Goal: Find specific page/section: Find specific page/section

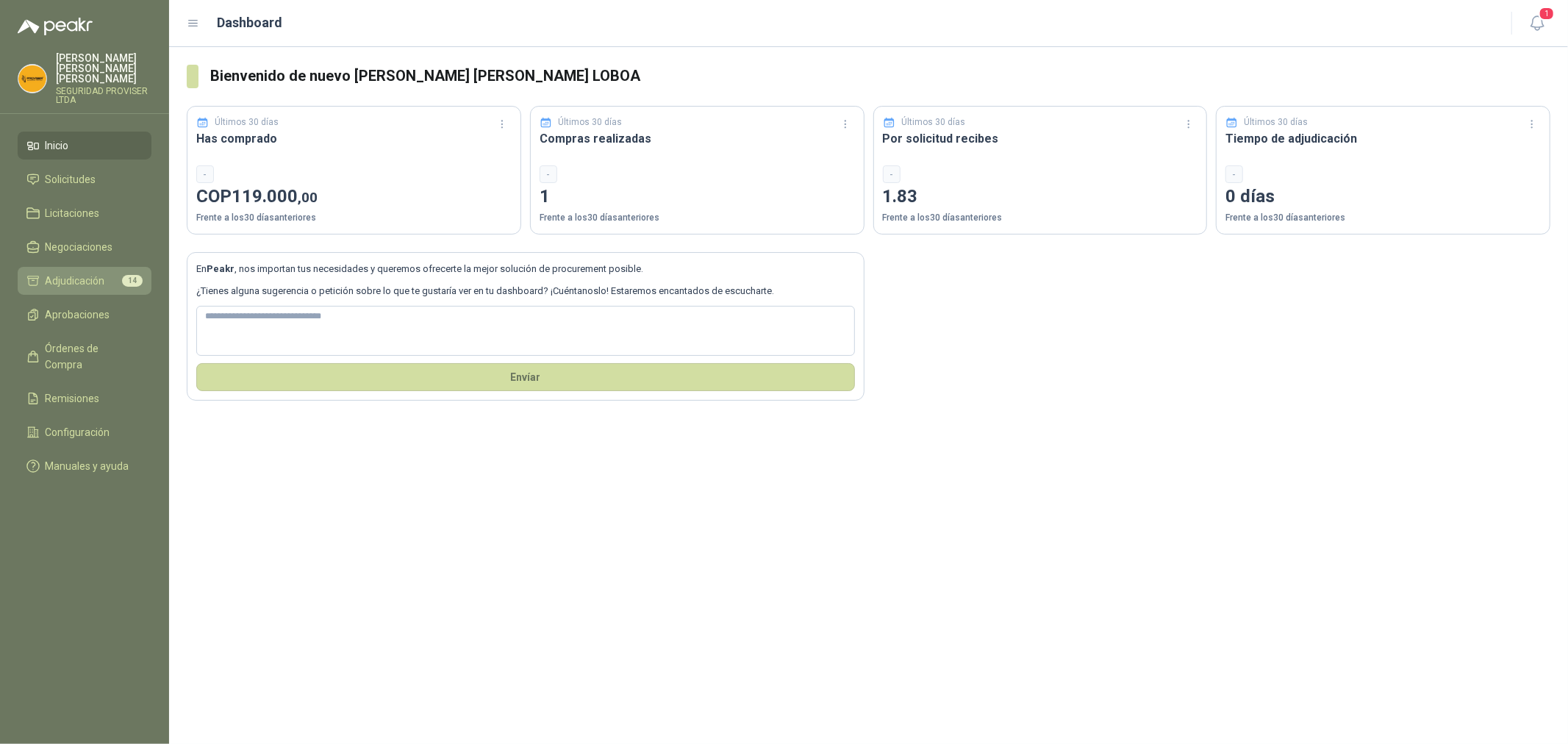
click at [97, 273] on span "Adjudicación" at bounding box center [75, 281] width 59 height 16
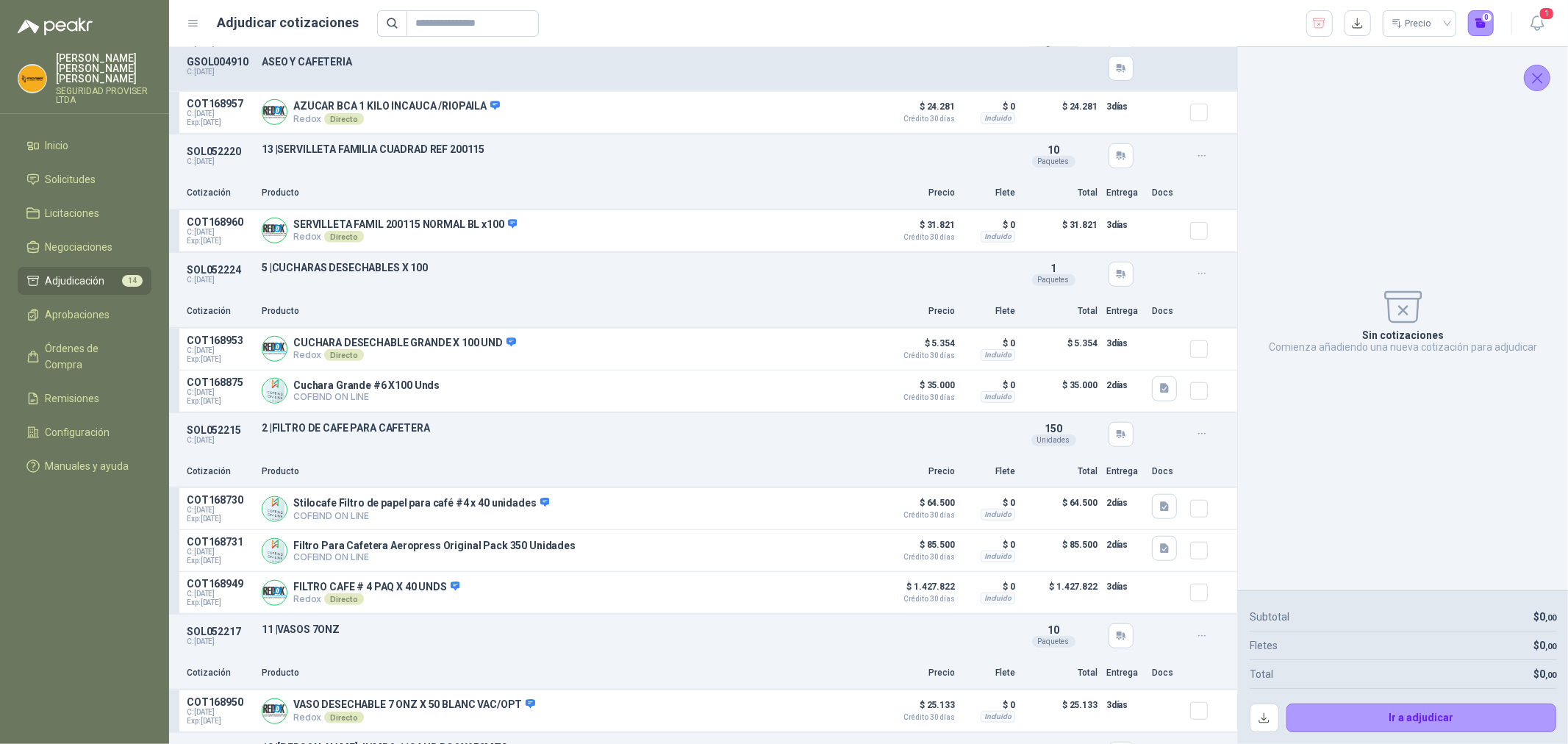
scroll to position [1001, 0]
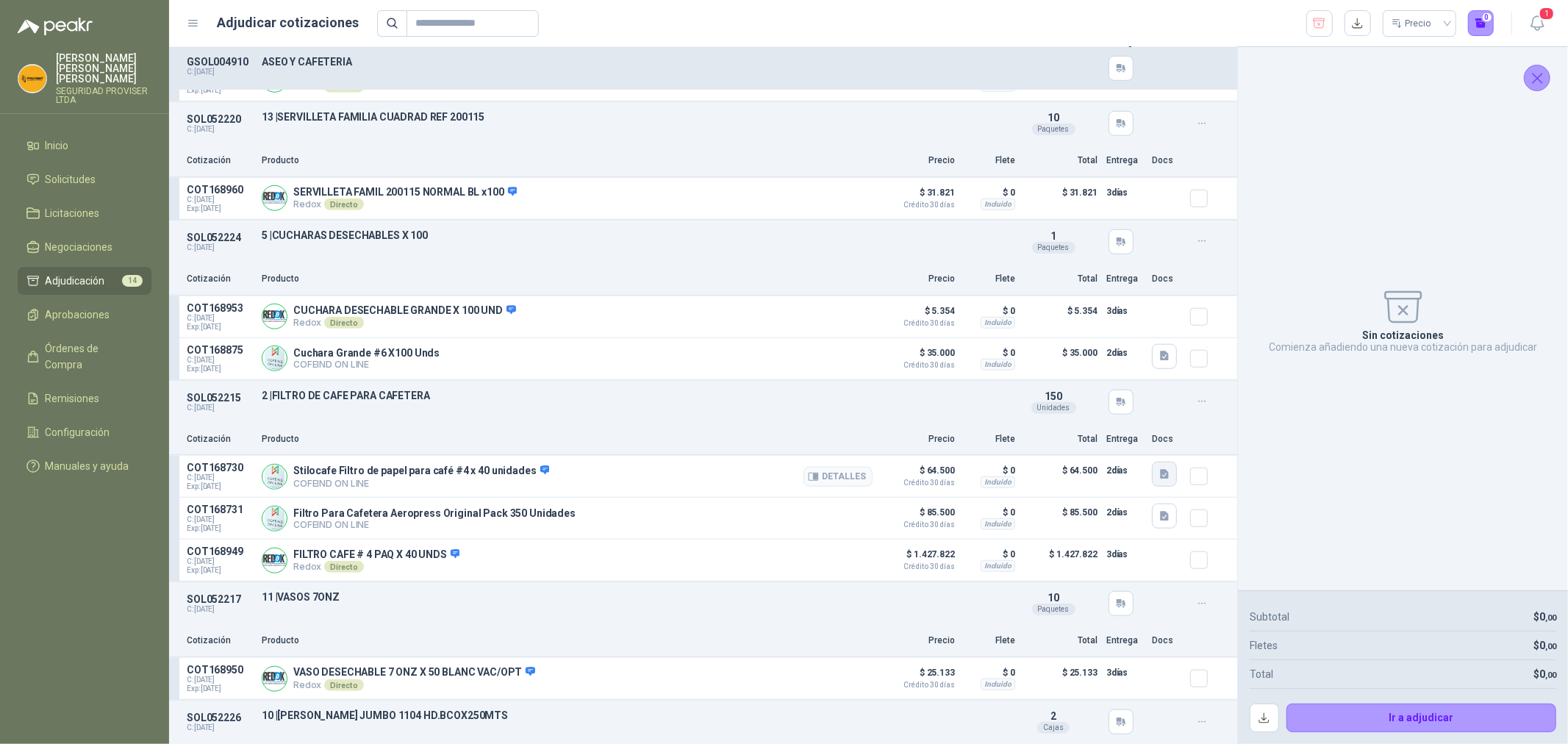
click at [1159, 468] on icon "button" at bounding box center [1164, 474] width 13 height 13
click at [1105, 429] on button "filtro_cafe.JPG" at bounding box center [1091, 427] width 83 height 16
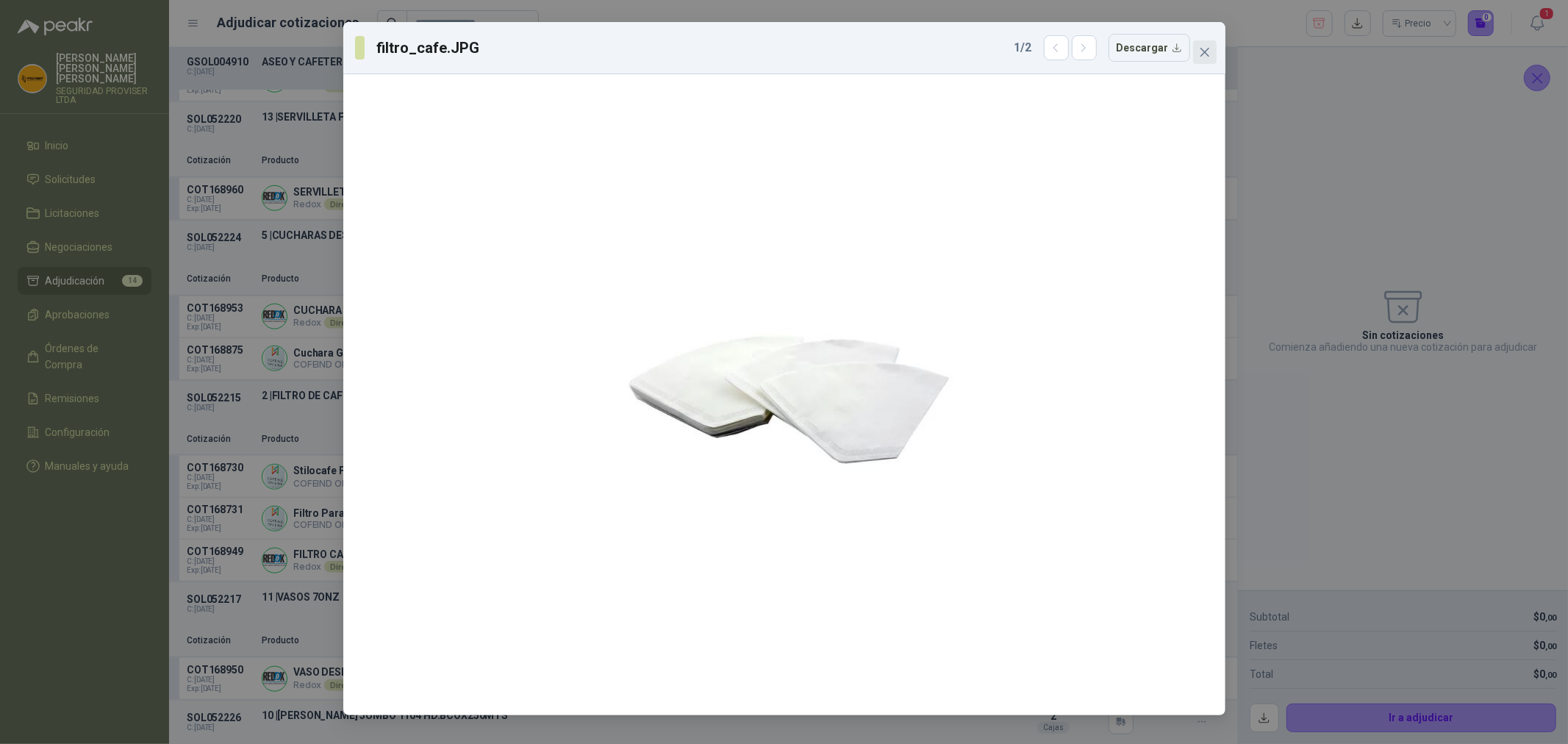
click at [1205, 51] on icon "close" at bounding box center [1205, 52] width 9 height 9
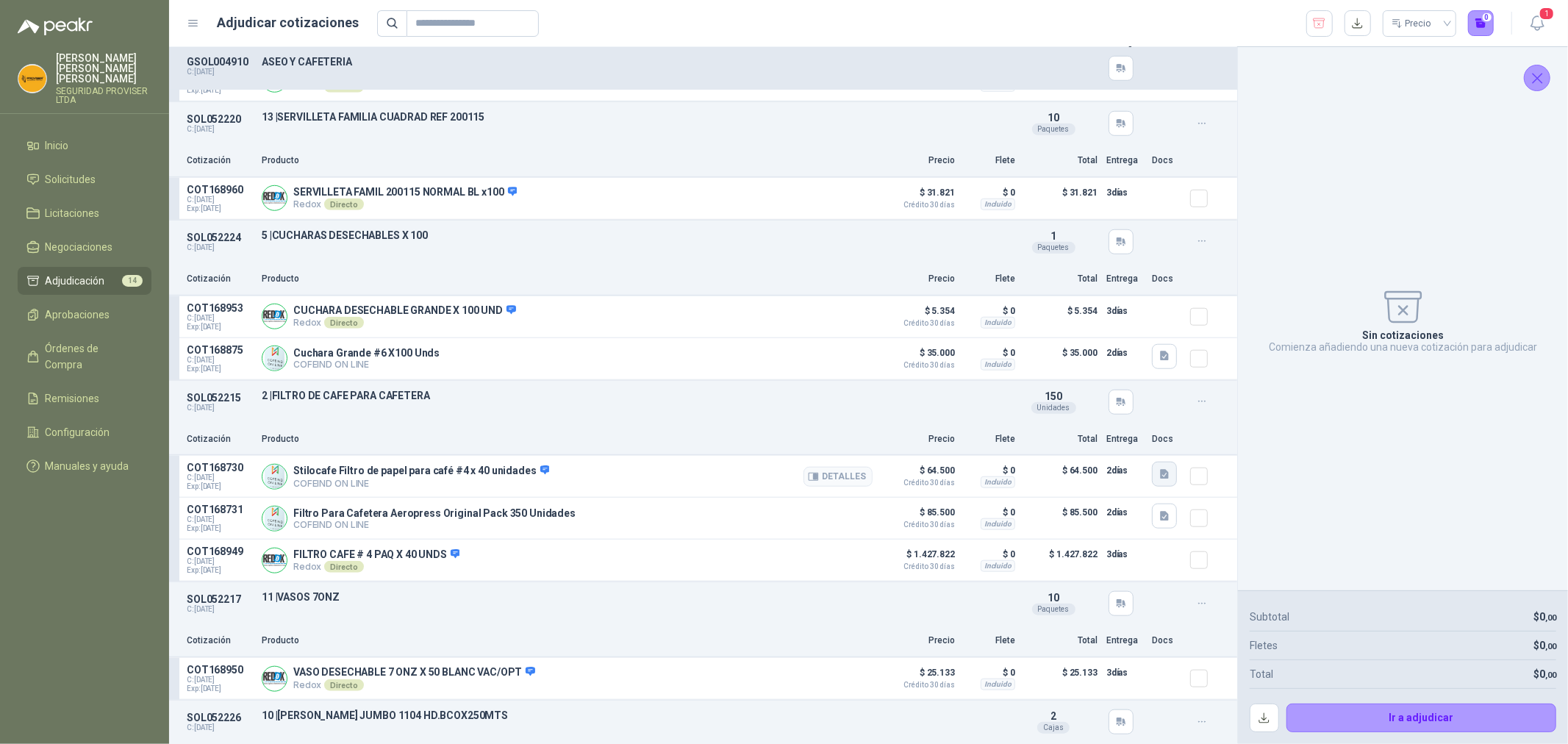
click at [1159, 479] on icon "button" at bounding box center [1164, 474] width 13 height 13
click at [1112, 439] on button "detall_filtrocafe.JPG" at bounding box center [1103, 442] width 107 height 16
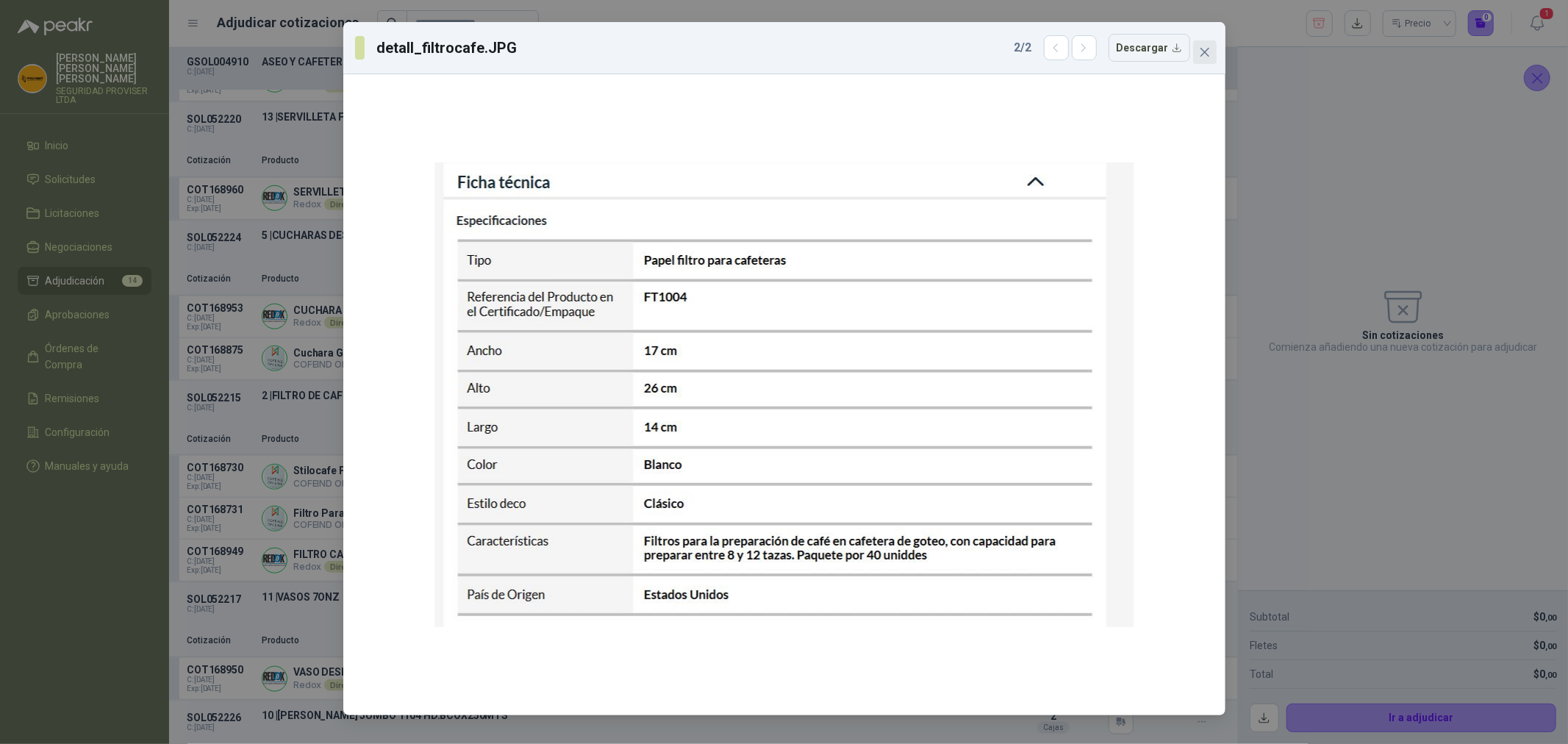
click at [1202, 56] on icon "close" at bounding box center [1205, 52] width 12 height 12
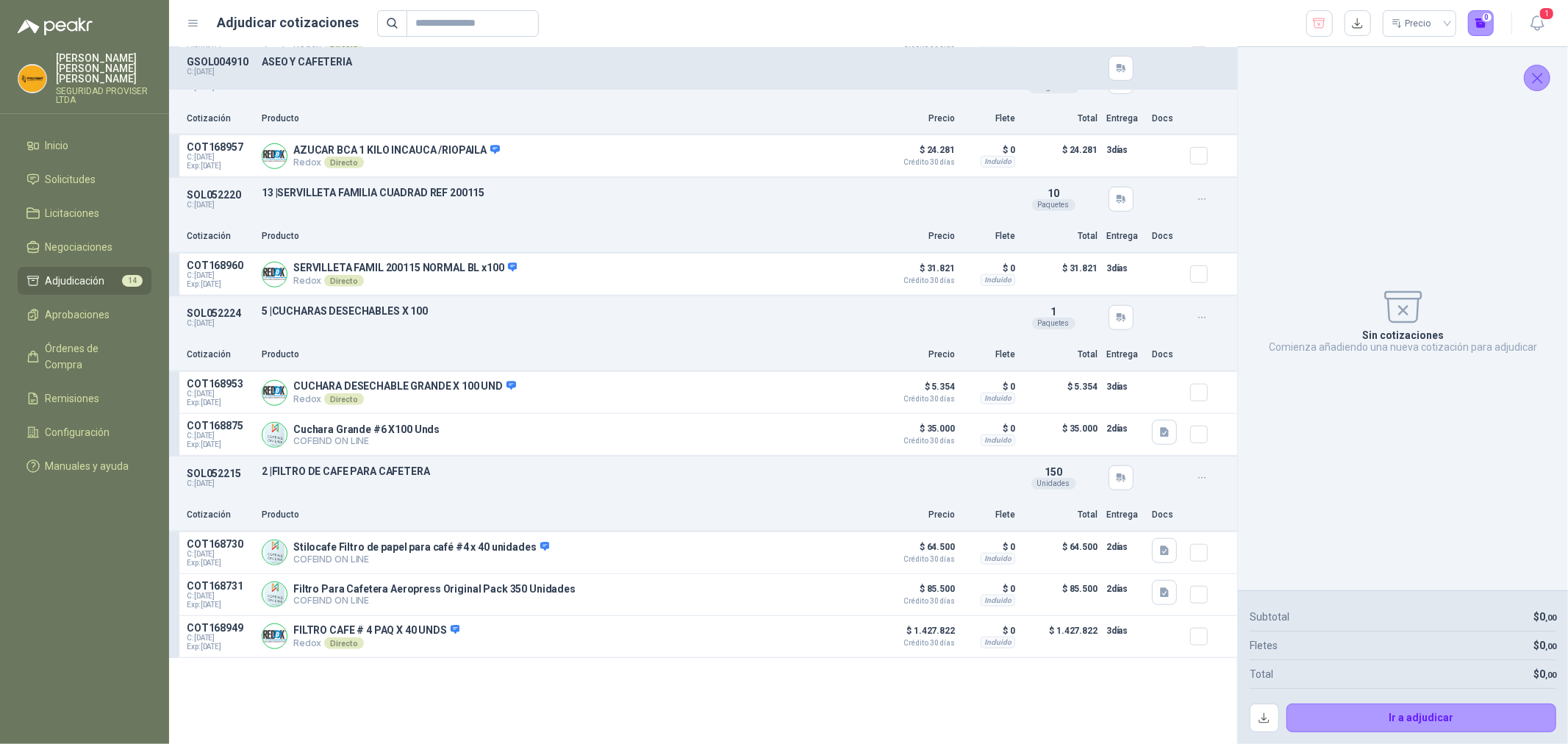
scroll to position [615, 0]
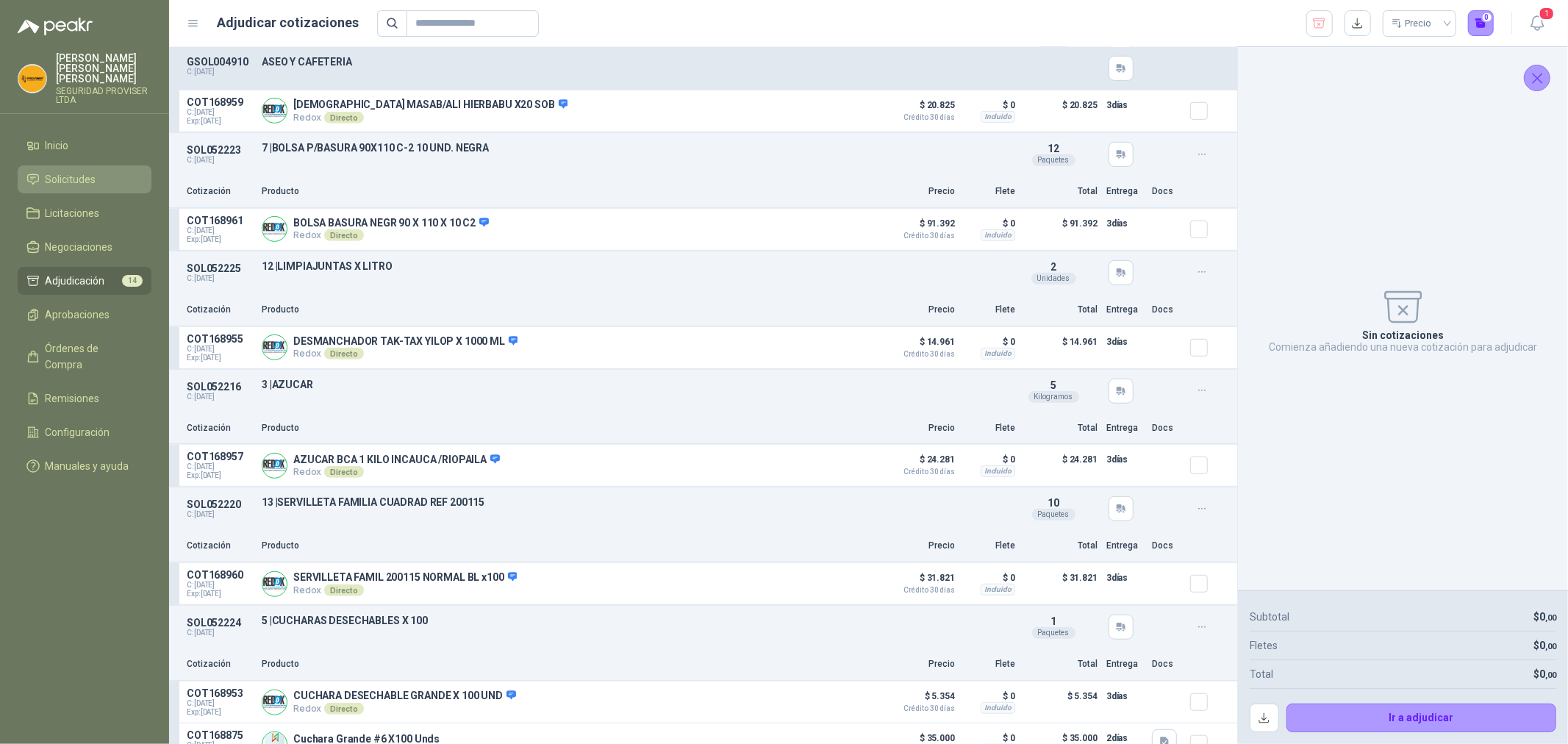
click at [106, 173] on li "Solicitudes" at bounding box center [85, 180] width 116 height 16
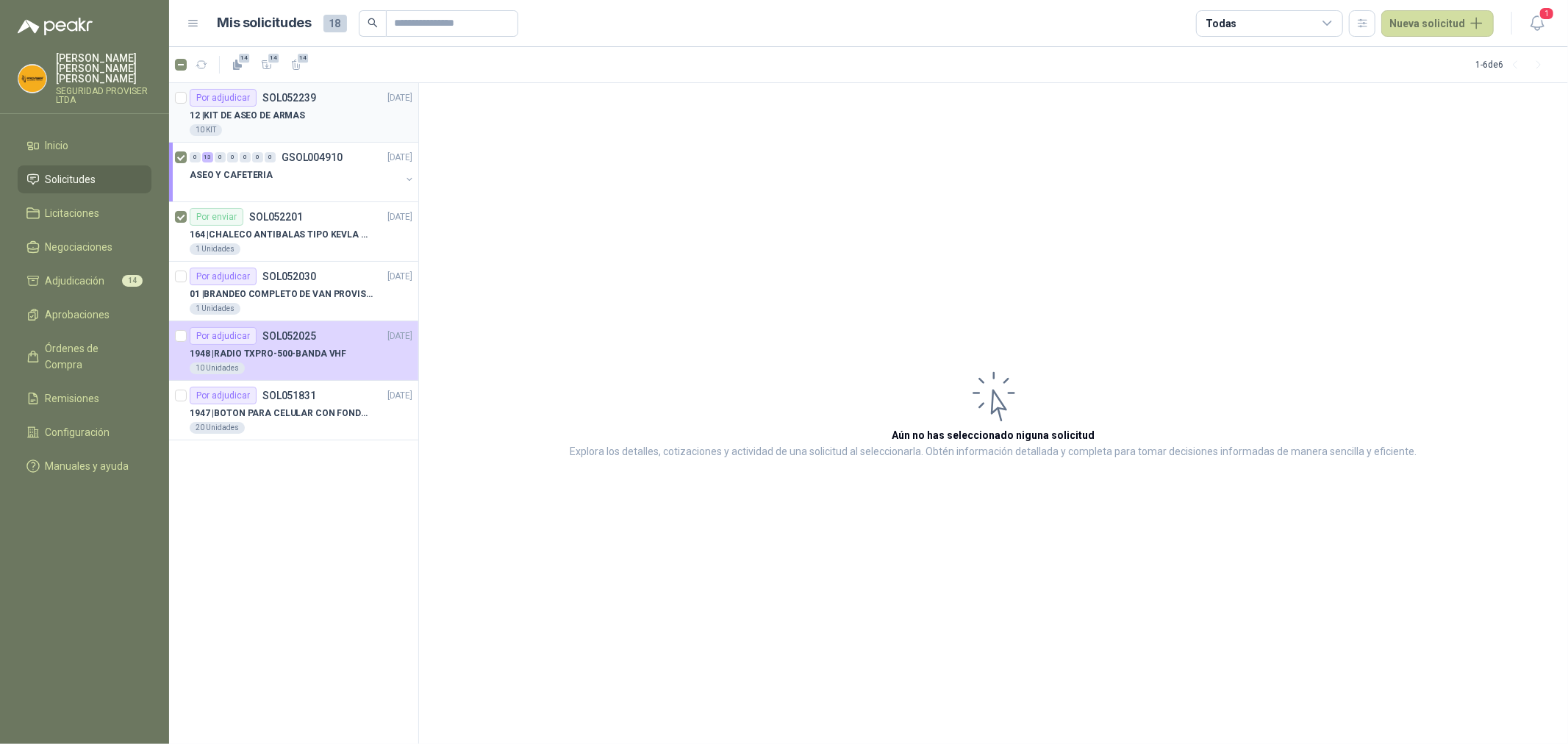
click at [339, 130] on div "10 KIT" at bounding box center [301, 130] width 223 height 12
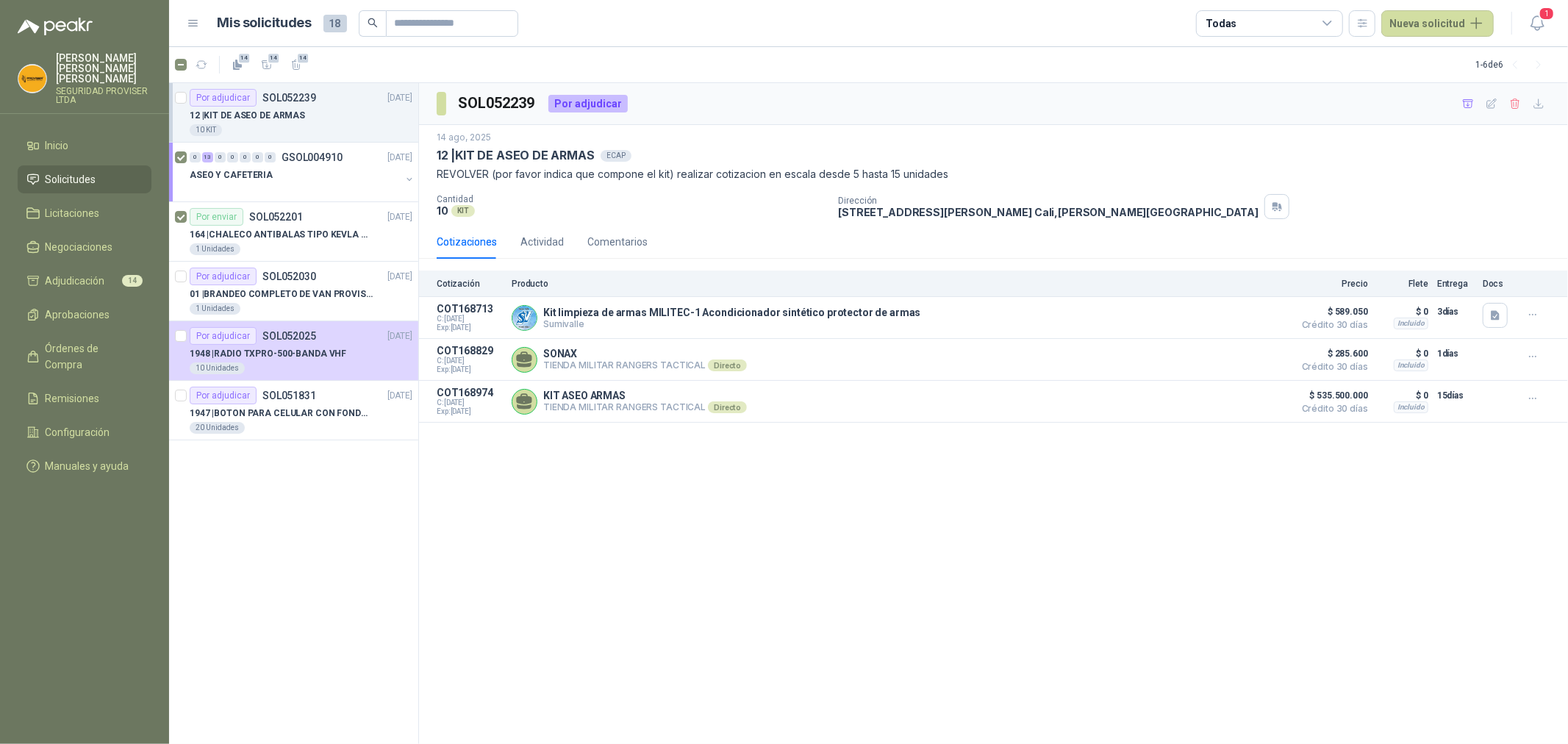
click at [99, 172] on li "Solicitudes" at bounding box center [85, 180] width 116 height 16
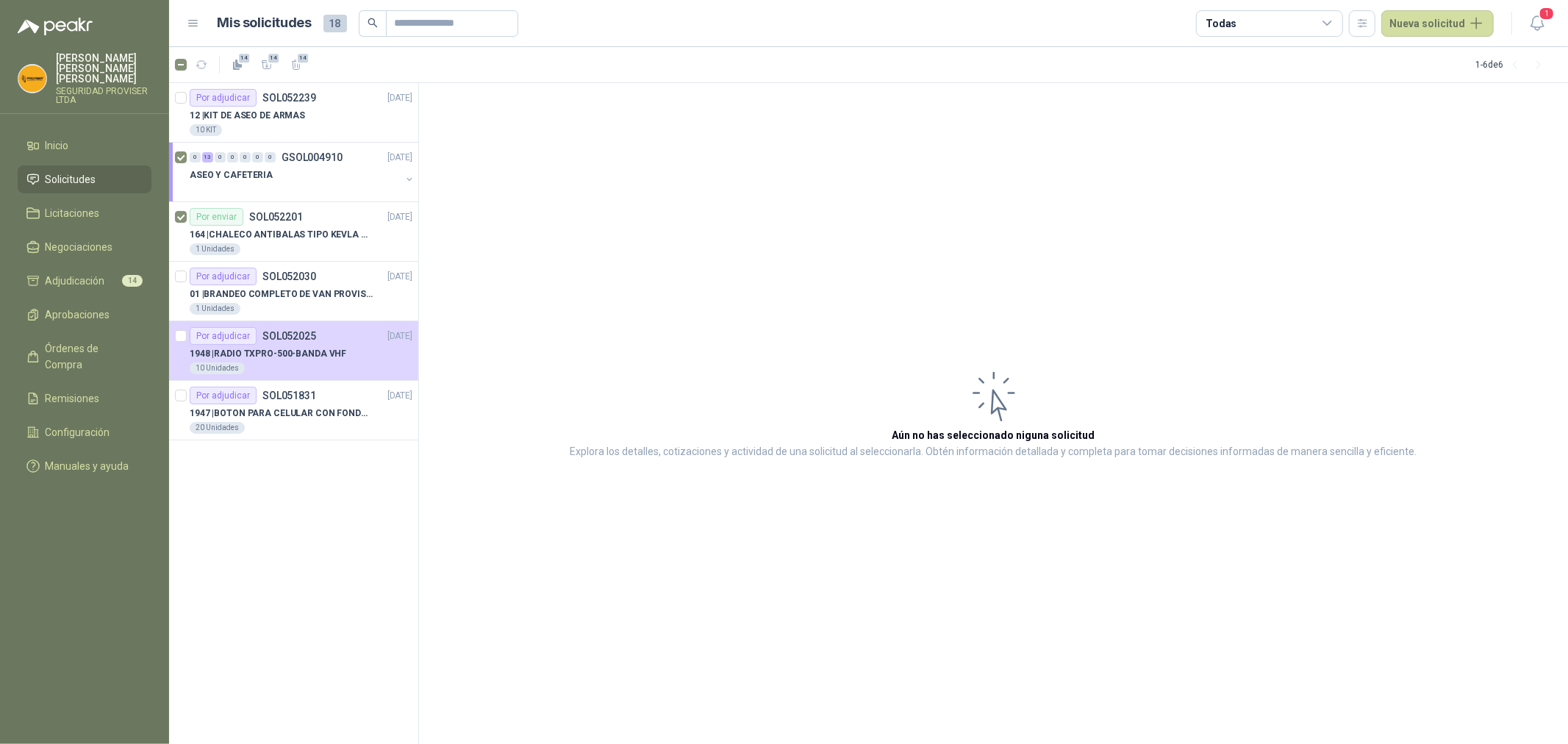
click at [75, 172] on span "Solicitudes" at bounding box center [71, 180] width 51 height 16
click at [68, 138] on span "Inicio" at bounding box center [57, 146] width 24 height 16
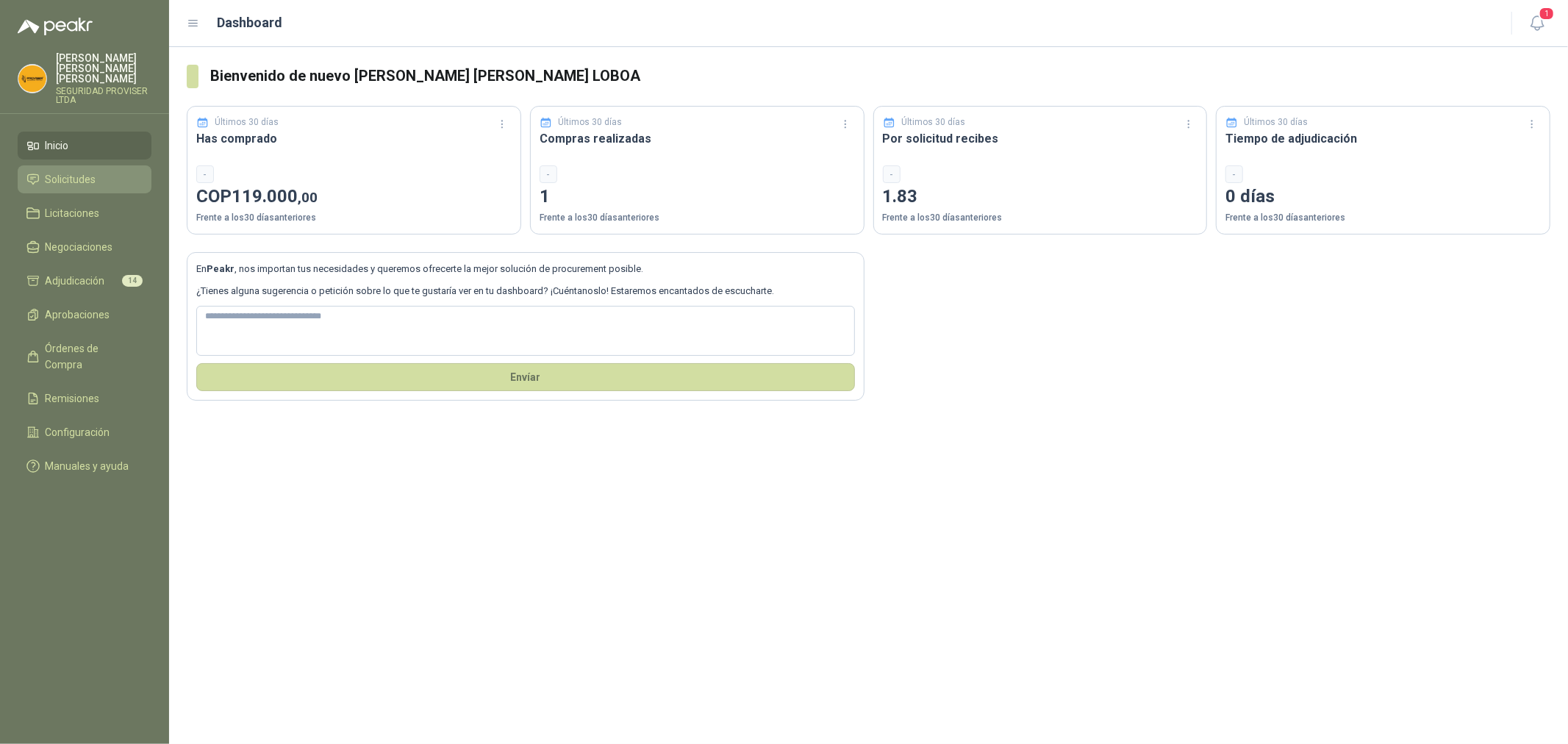
click at [70, 173] on span "Solicitudes" at bounding box center [71, 180] width 51 height 16
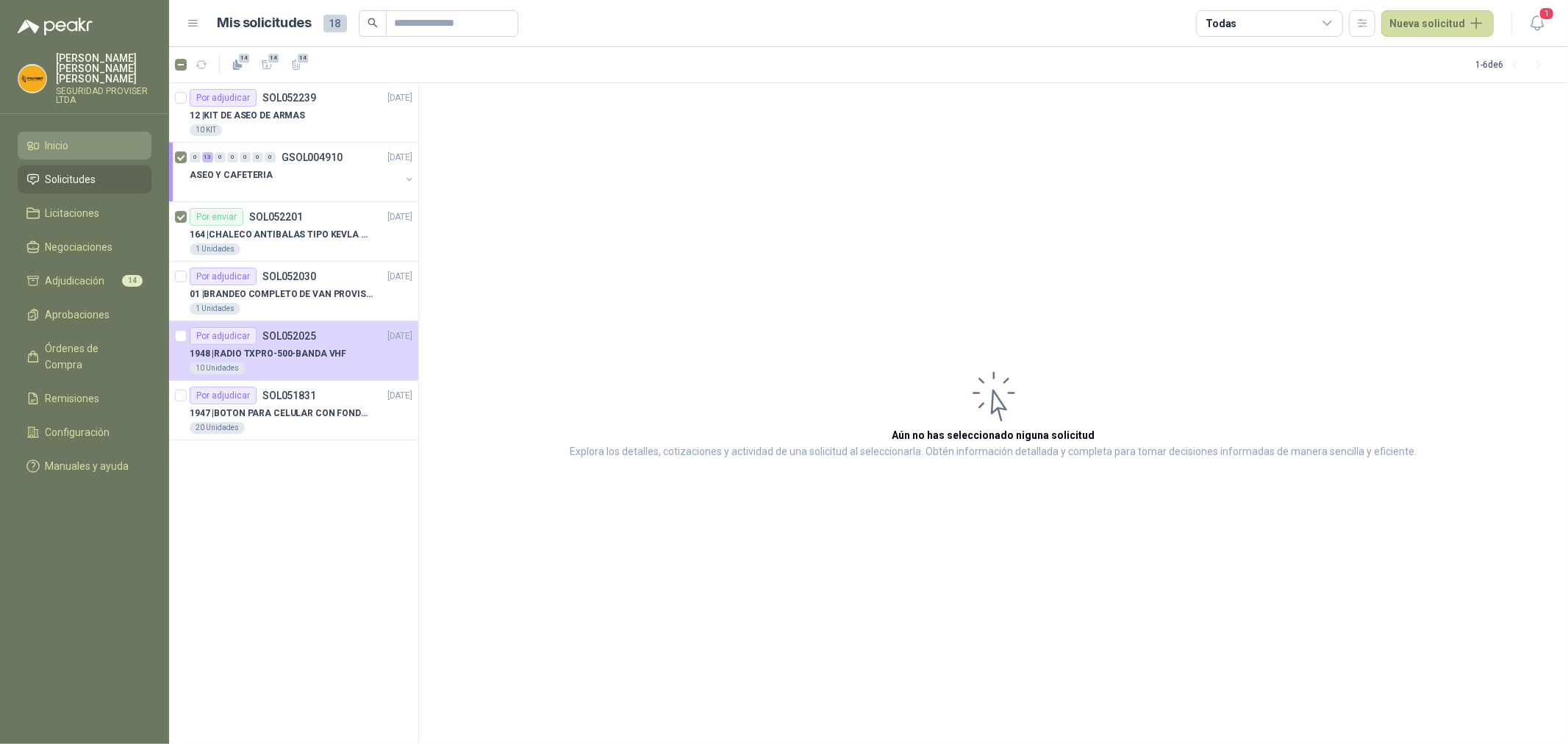
click at [85, 138] on li "Inicio" at bounding box center [85, 146] width 116 height 16
